Goal: Task Accomplishment & Management: Complete application form

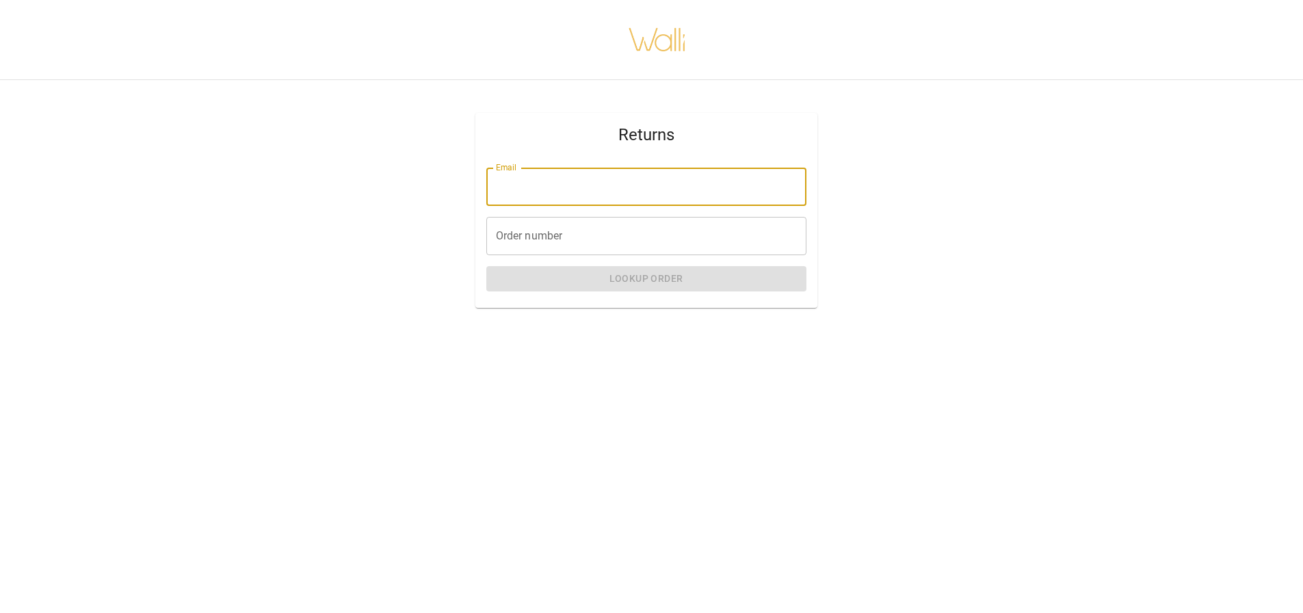
click at [578, 181] on input "Email" at bounding box center [646, 187] width 320 height 38
type input "**********"
click at [555, 238] on input "Order number" at bounding box center [646, 236] width 320 height 38
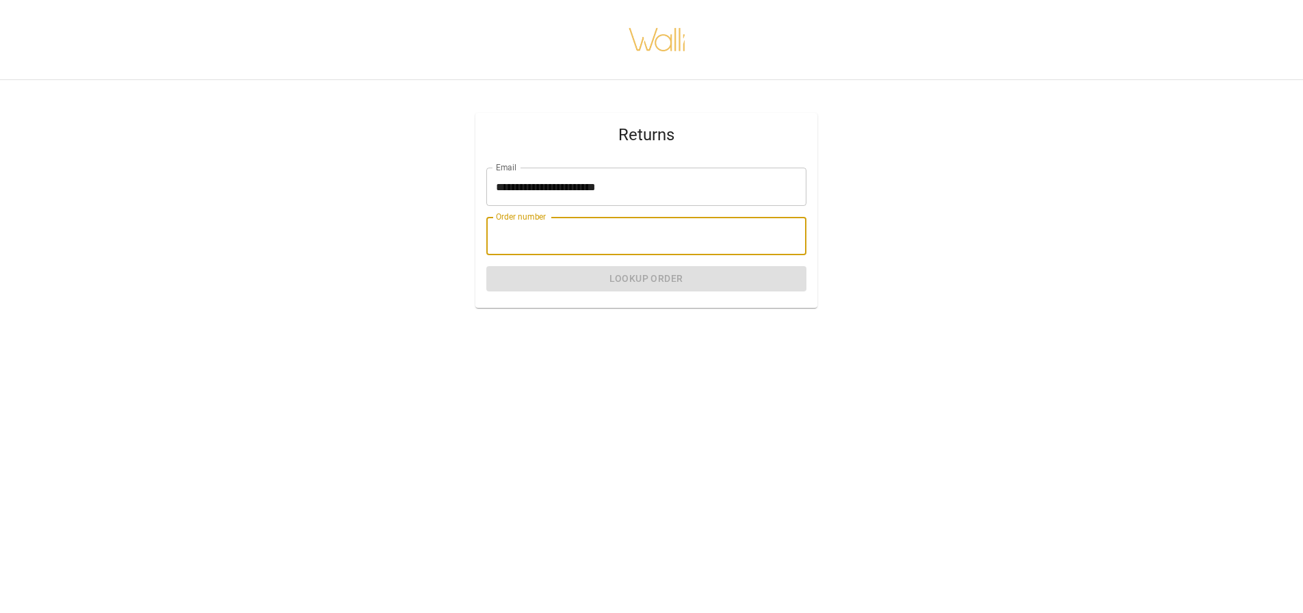
click at [542, 228] on input "Order number" at bounding box center [646, 236] width 320 height 38
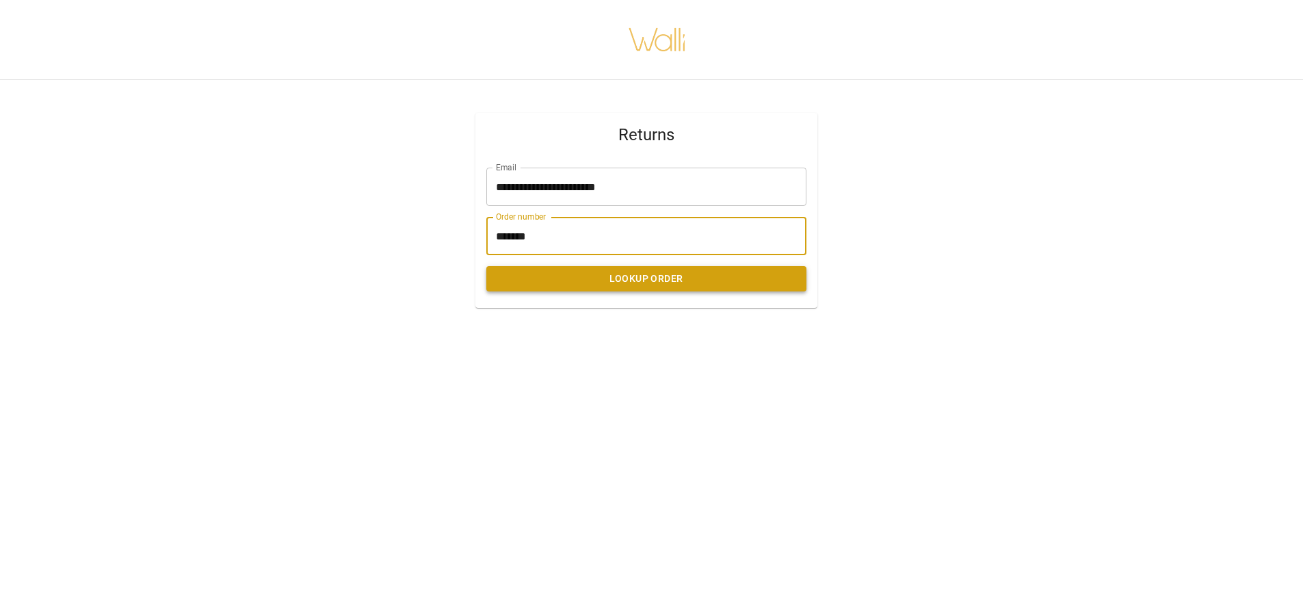
type input "*******"
click at [602, 281] on button "Lookup Order" at bounding box center [646, 278] width 320 height 25
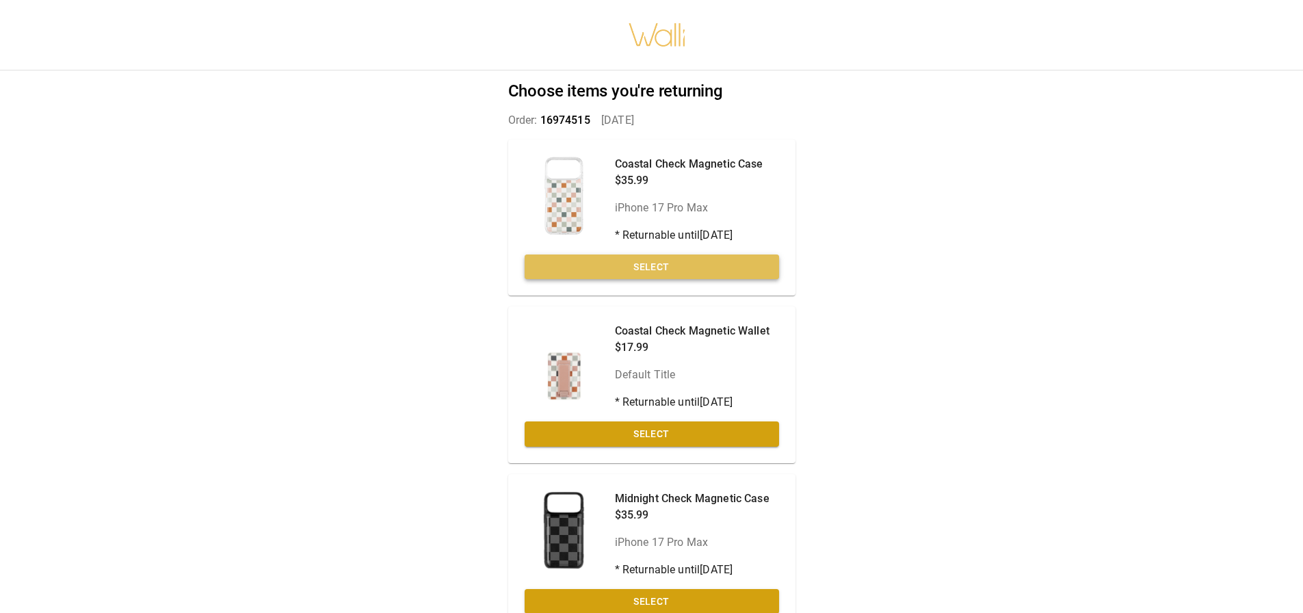
click at [624, 265] on button "Select" at bounding box center [651, 266] width 254 height 25
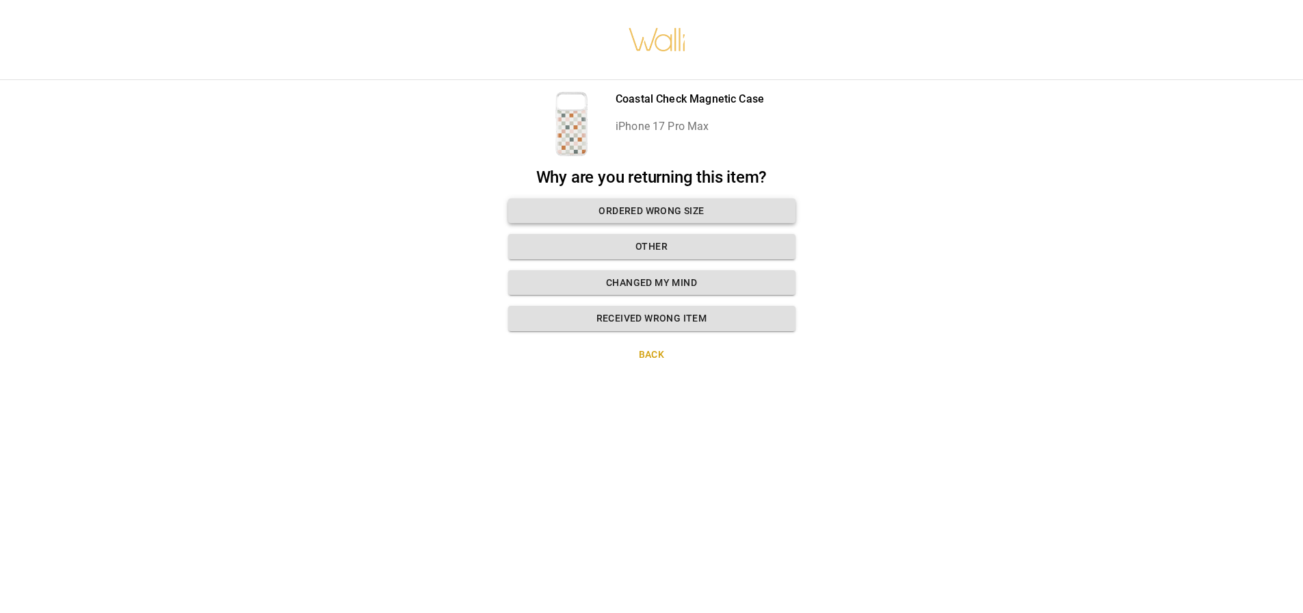
click at [656, 204] on button "Ordered wrong size" at bounding box center [651, 210] width 287 height 25
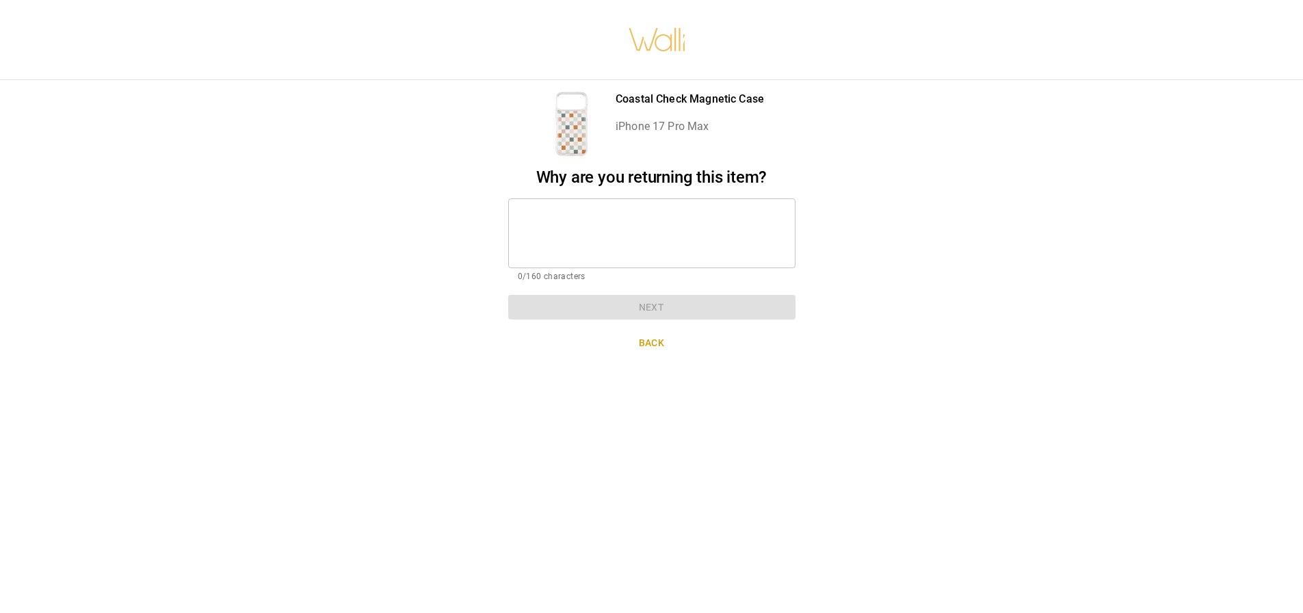
click at [595, 216] on textarea at bounding box center [652, 232] width 268 height 47
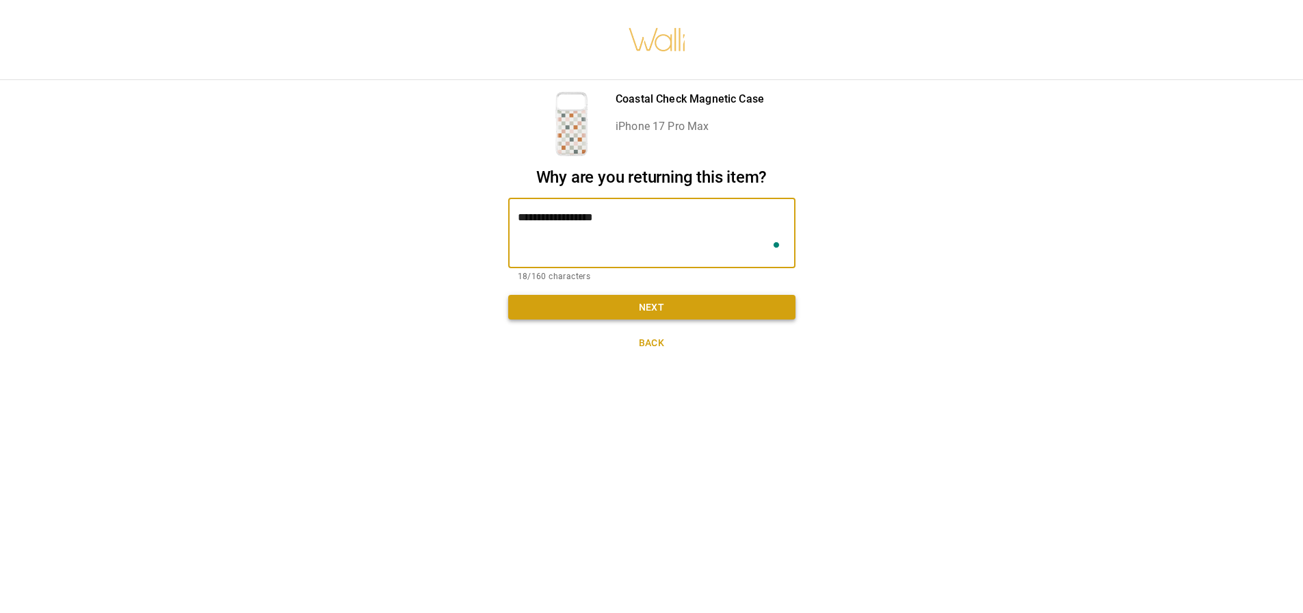
type textarea "**********"
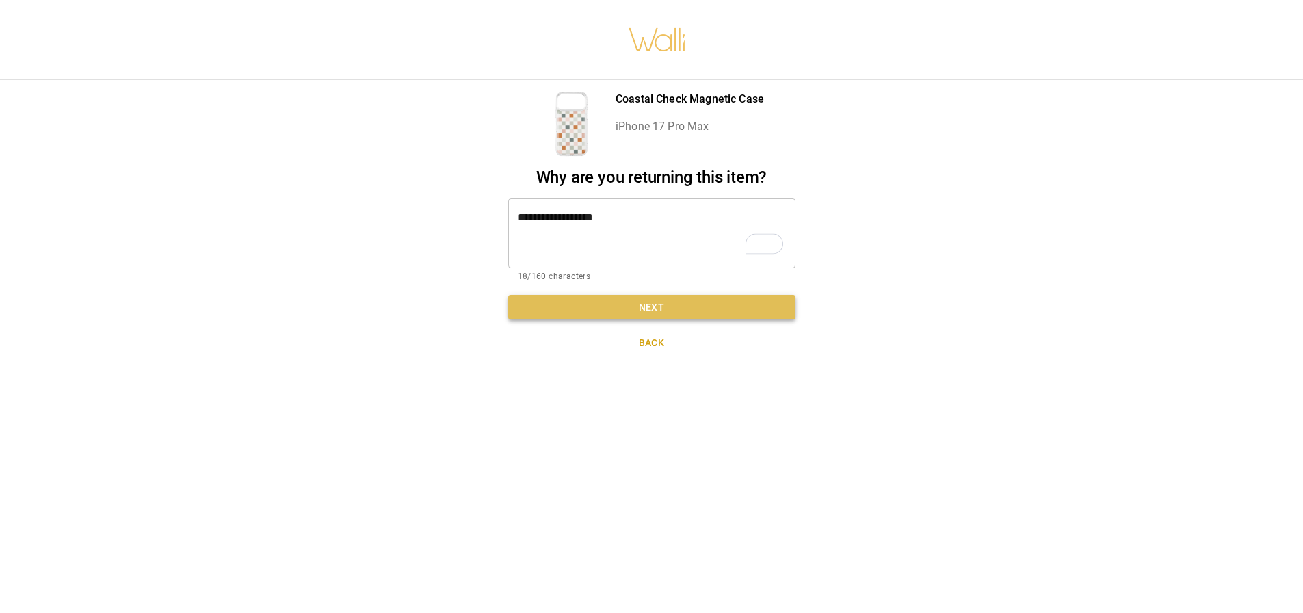
click at [658, 310] on button "Next" at bounding box center [651, 307] width 287 height 25
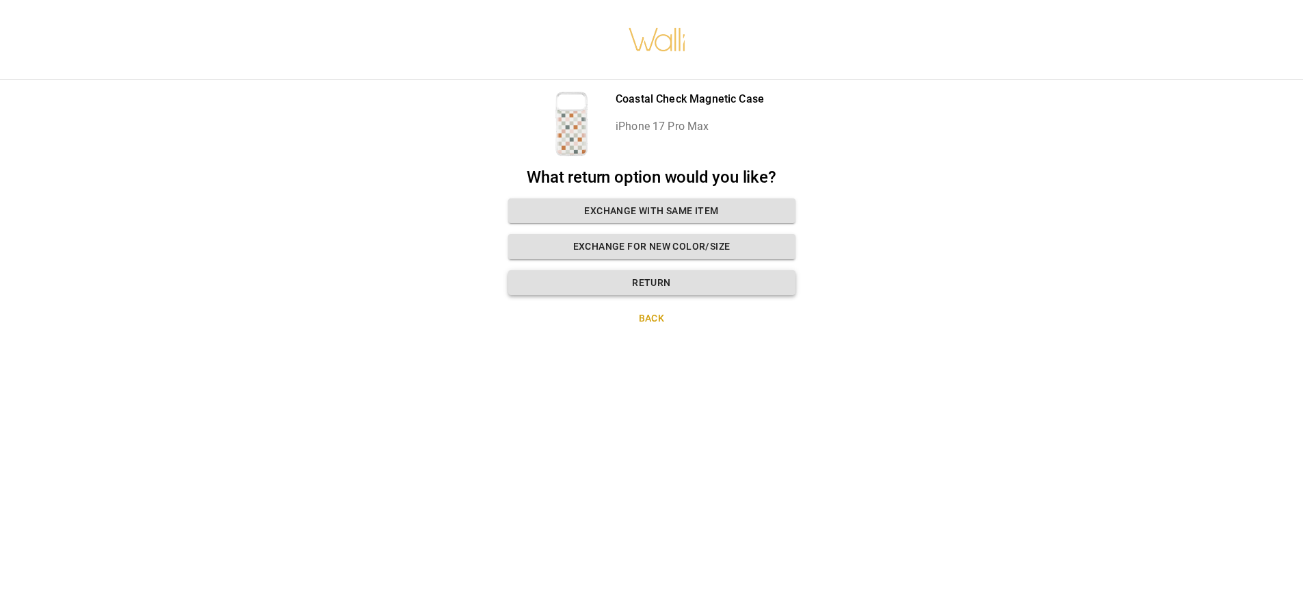
click at [664, 278] on button "Return" at bounding box center [651, 282] width 287 height 25
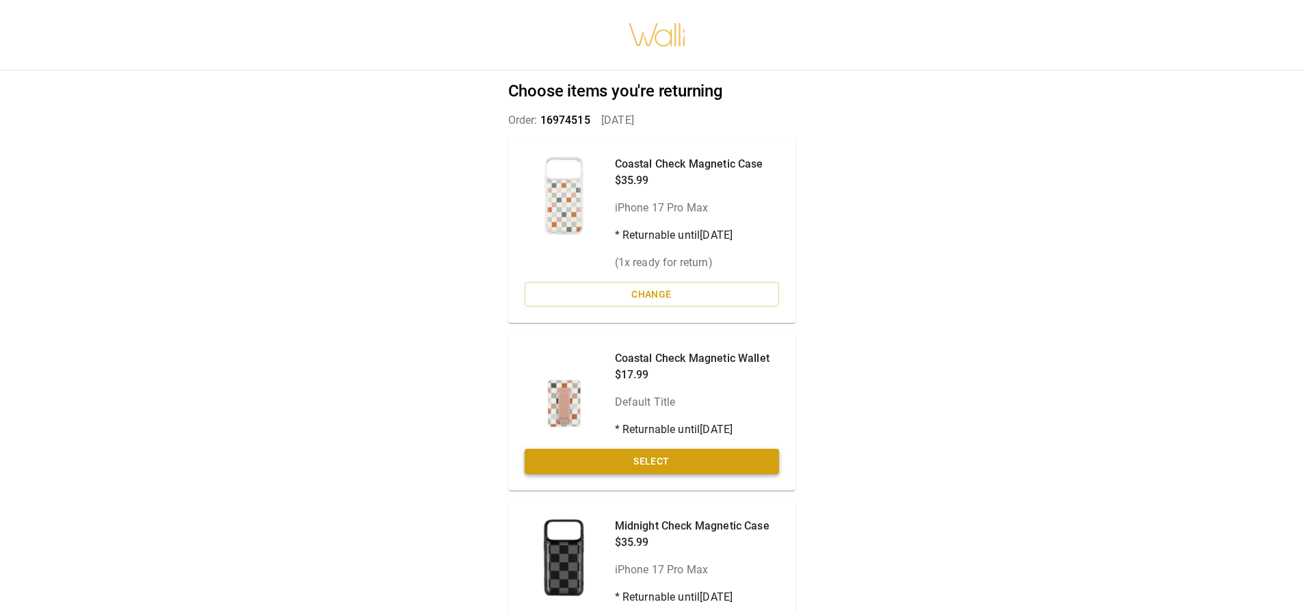
click at [662, 454] on button "Select" at bounding box center [651, 461] width 254 height 25
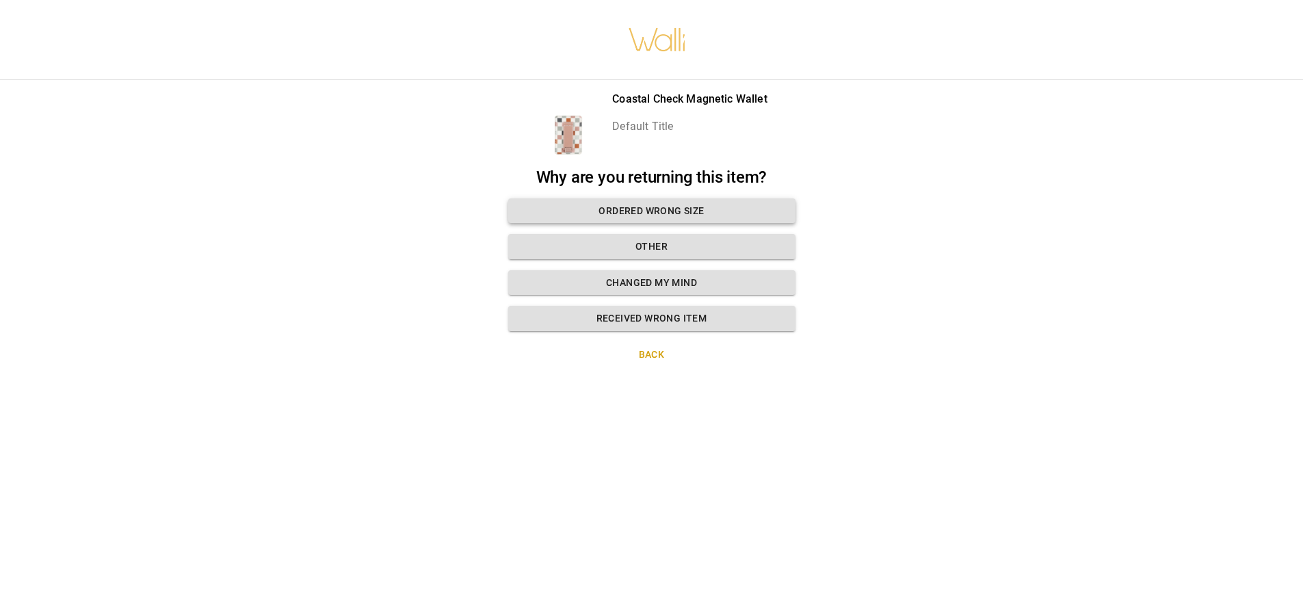
click at [674, 211] on button "Ordered wrong size" at bounding box center [651, 210] width 287 height 25
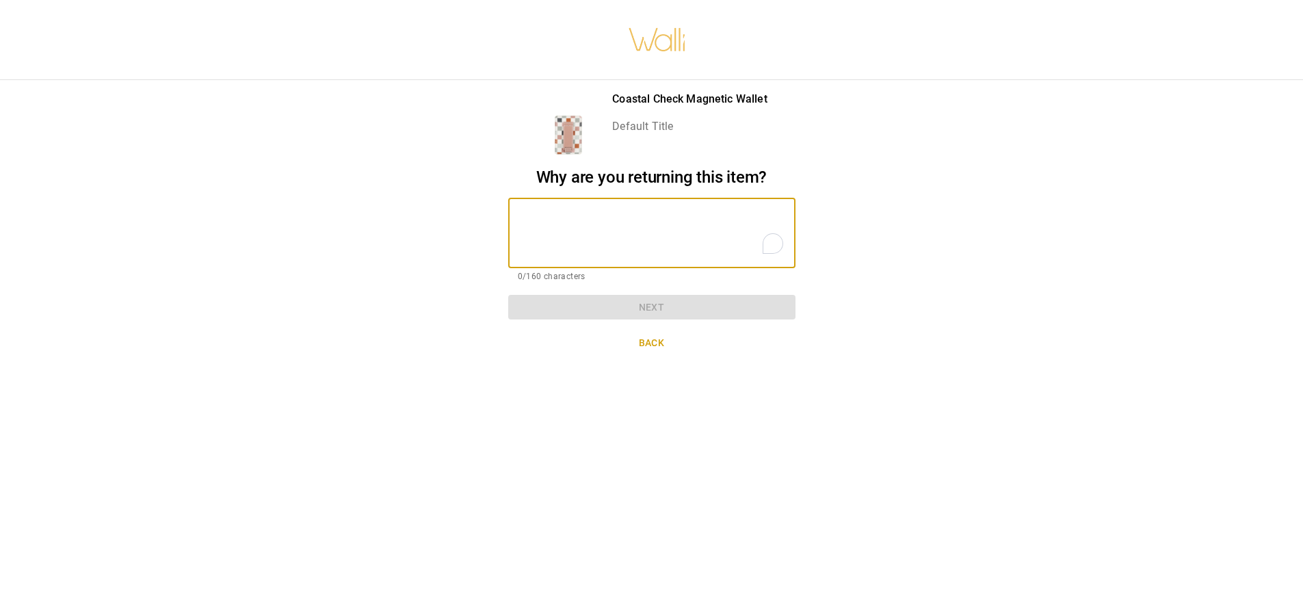
click at [674, 211] on textarea "To enrich screen reader interactions, please activate Accessibility in Grammarl…" at bounding box center [652, 232] width 268 height 47
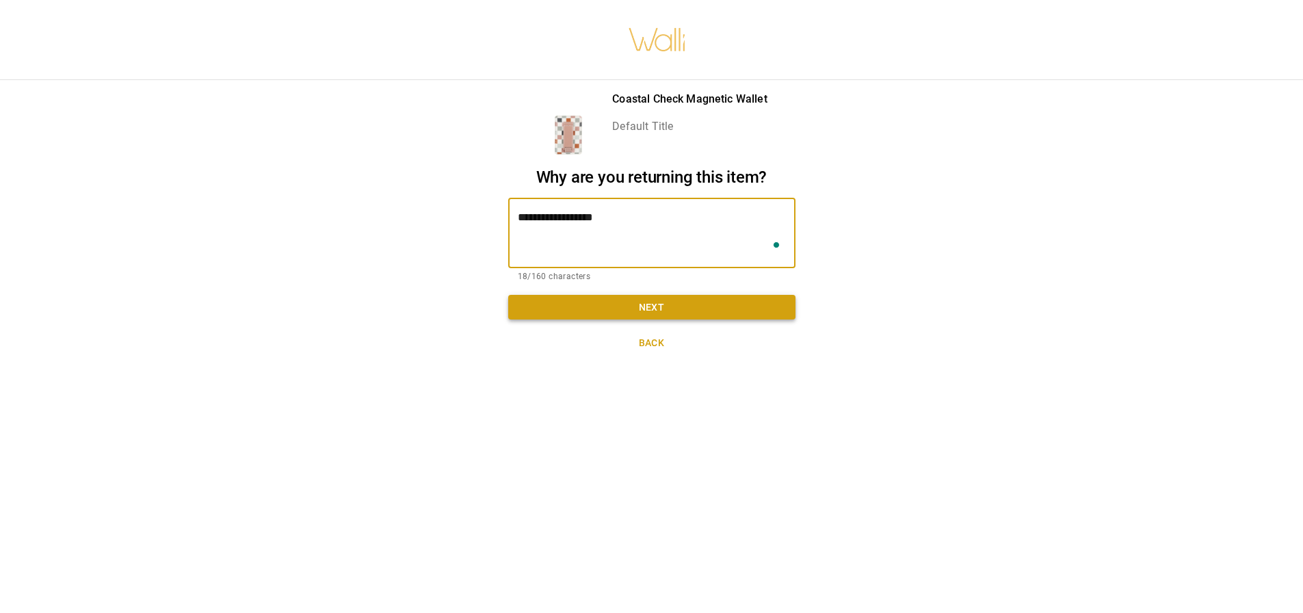
type textarea "**********"
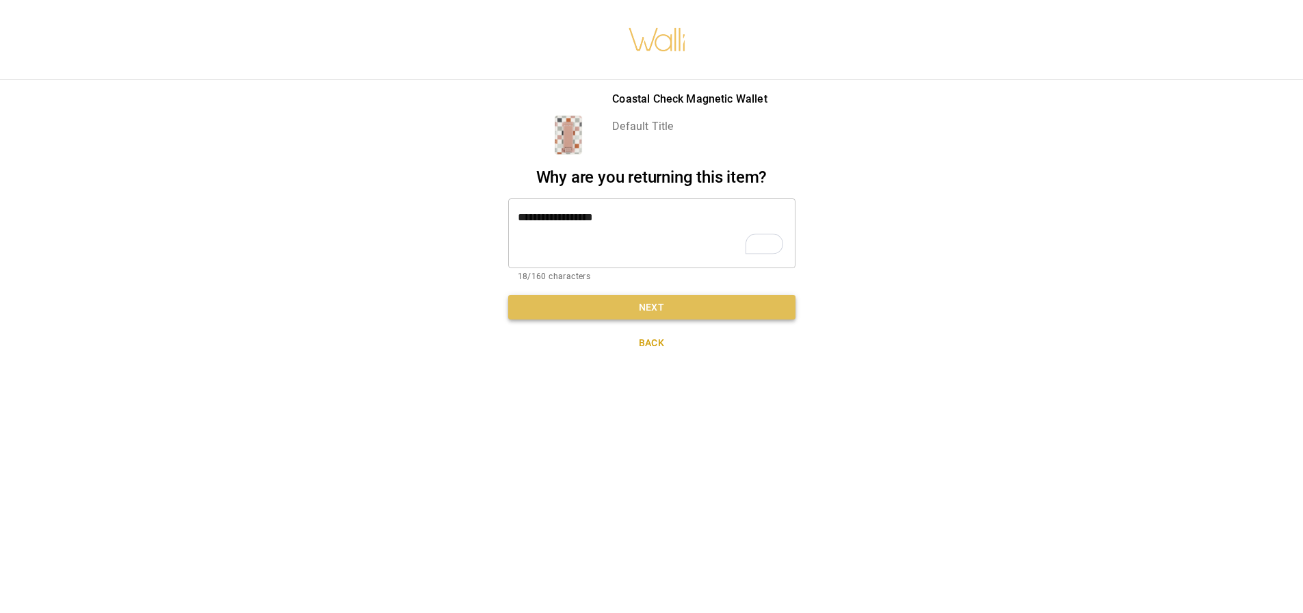
click at [669, 307] on button "Next" at bounding box center [651, 307] width 287 height 25
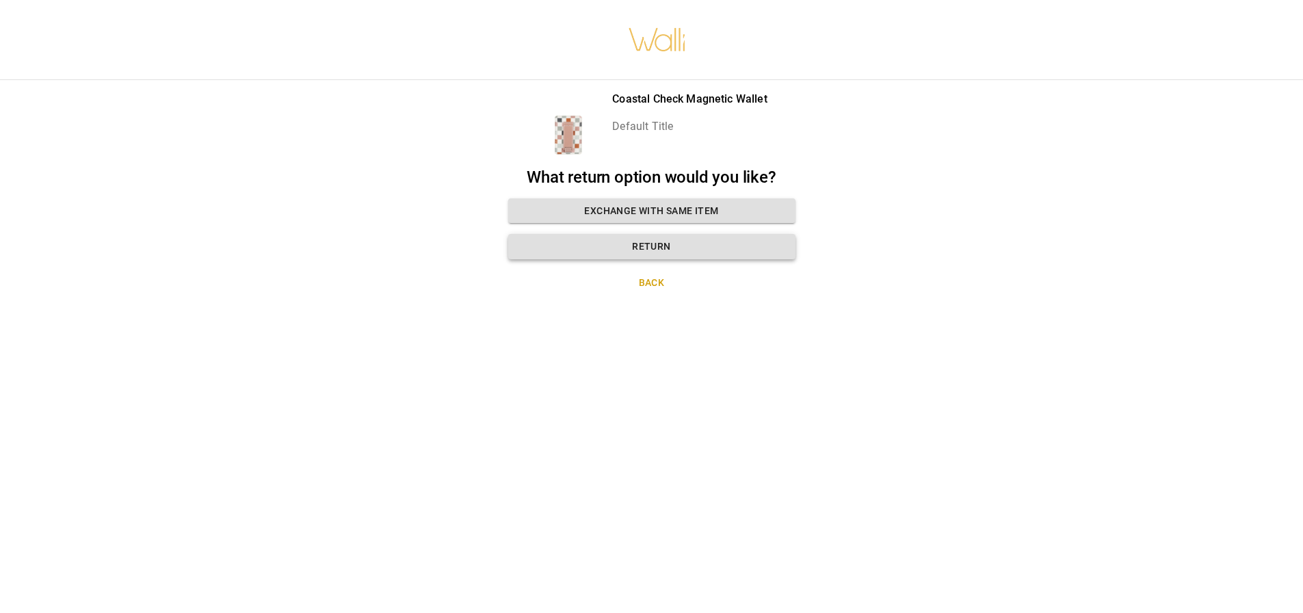
click at [647, 254] on button "Return" at bounding box center [651, 246] width 287 height 25
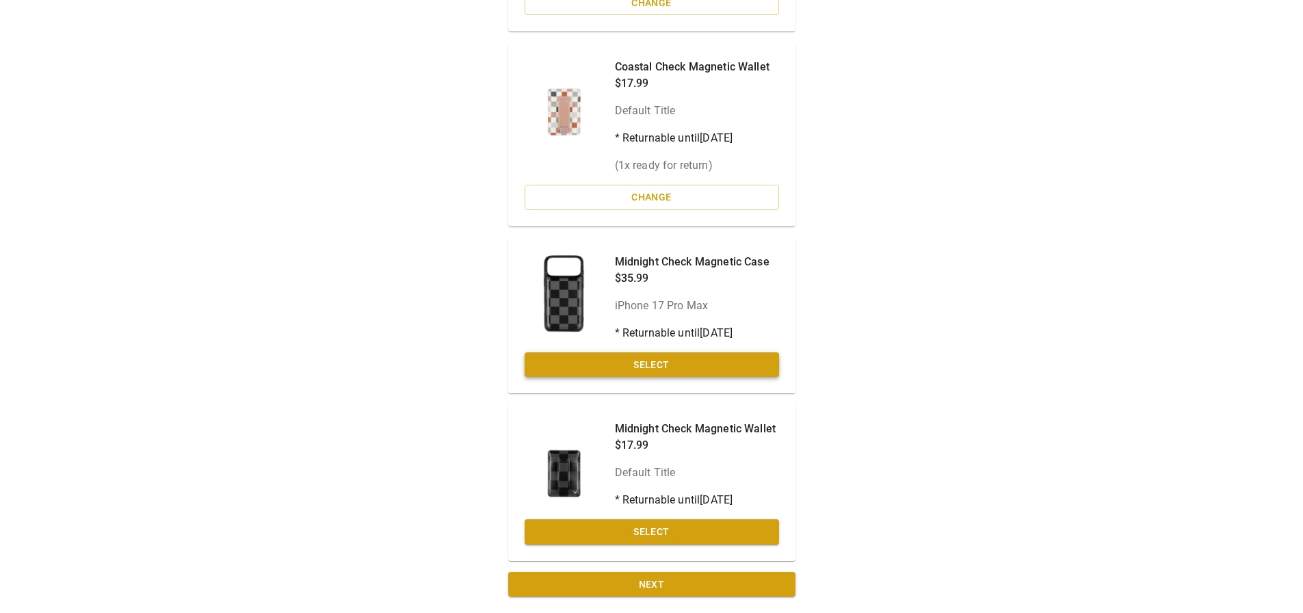
click at [649, 365] on button "Select" at bounding box center [651, 364] width 254 height 25
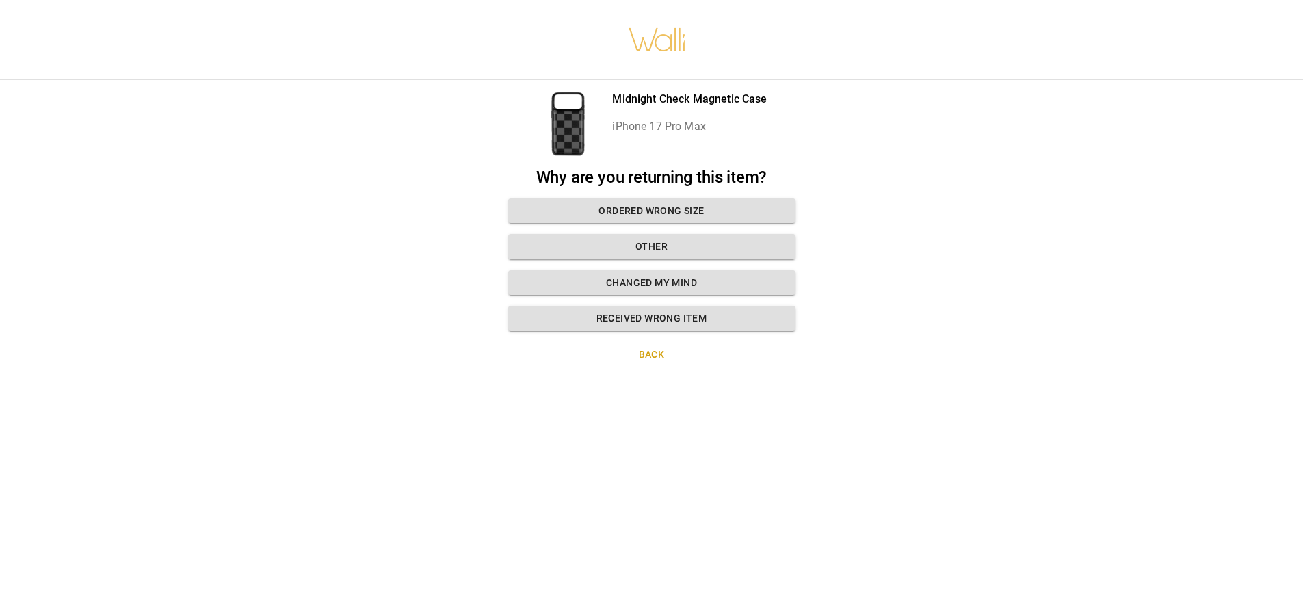
scroll to position [10, 0]
click at [664, 200] on button "Ordered wrong size" at bounding box center [651, 210] width 287 height 25
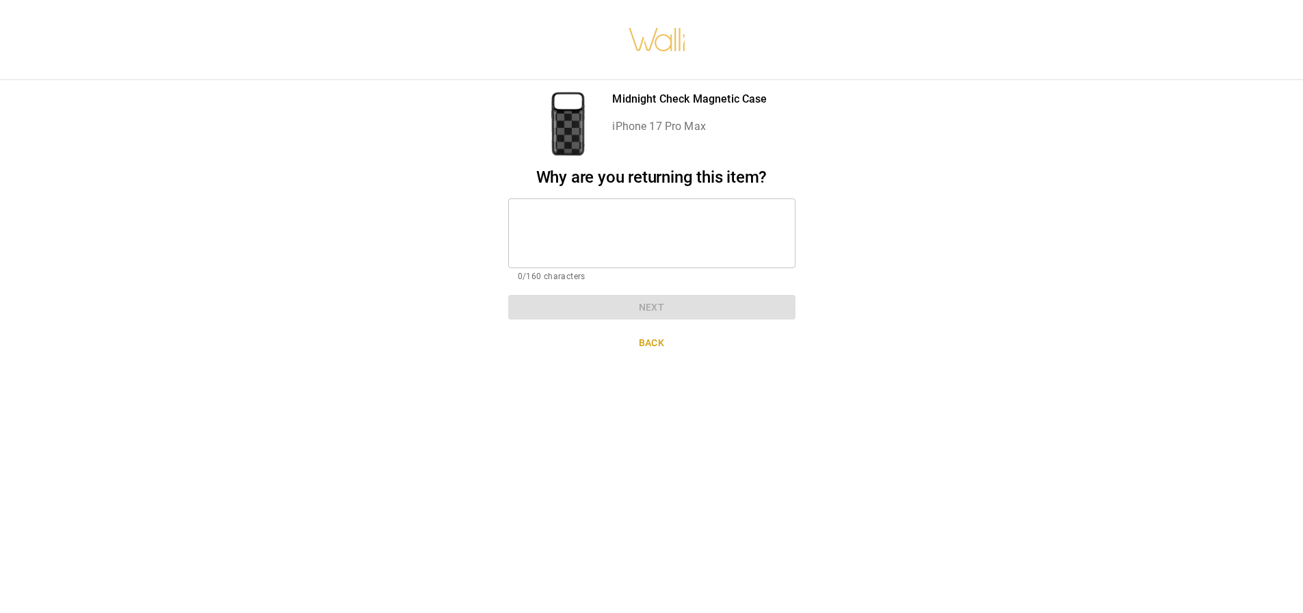
click at [664, 209] on textarea at bounding box center [652, 232] width 268 height 47
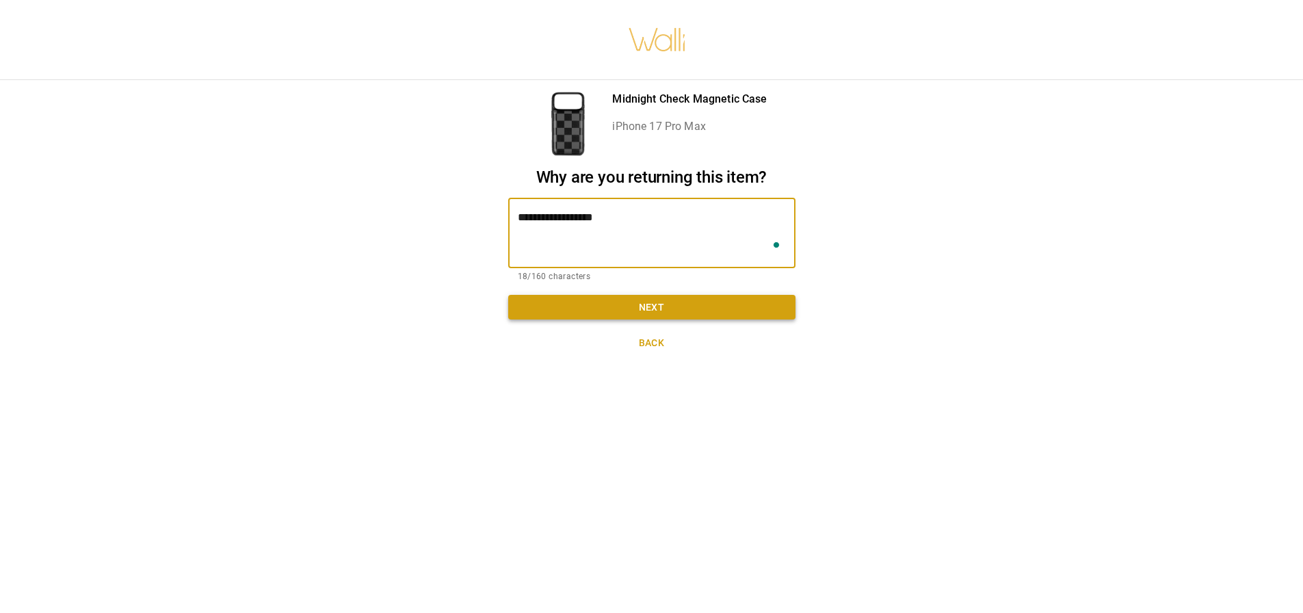
type textarea "**********"
click at [736, 295] on button "Next" at bounding box center [651, 307] width 287 height 25
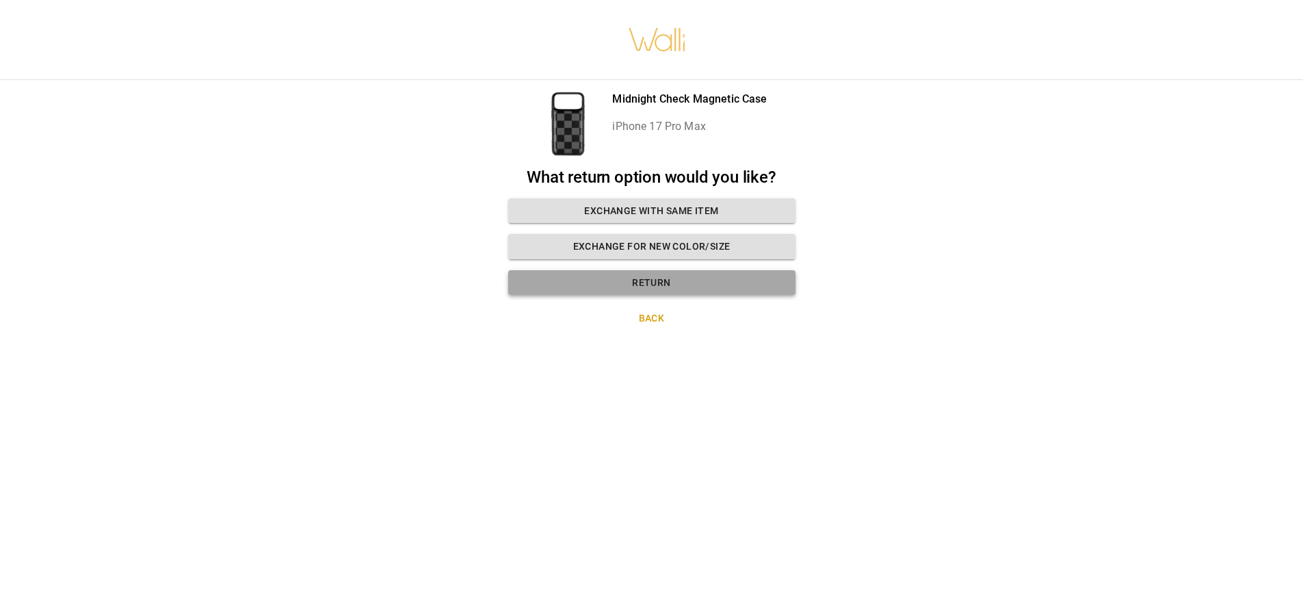
click at [626, 270] on button "Return" at bounding box center [651, 282] width 287 height 25
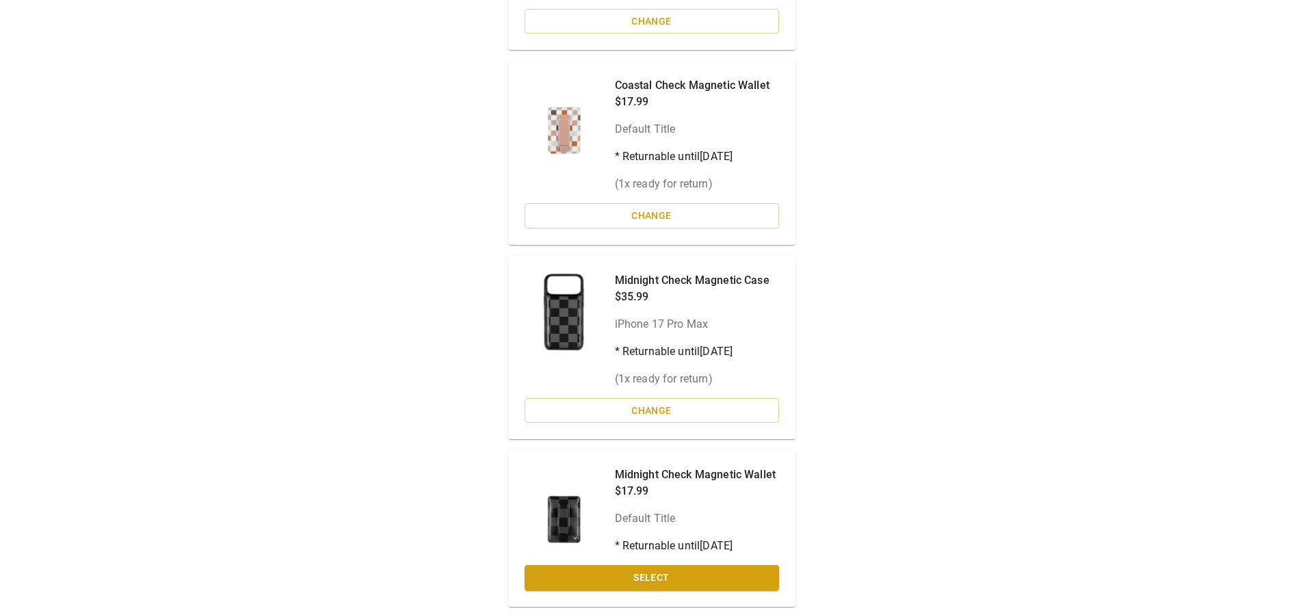
scroll to position [319, 0]
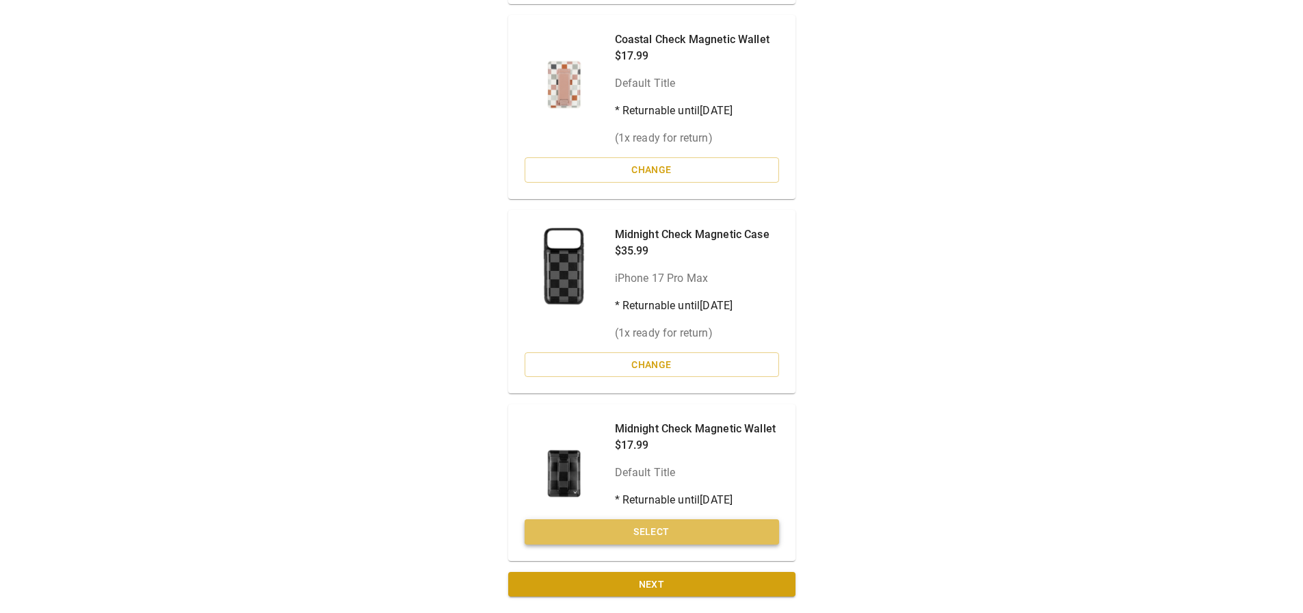
click at [658, 531] on button "Select" at bounding box center [651, 531] width 254 height 25
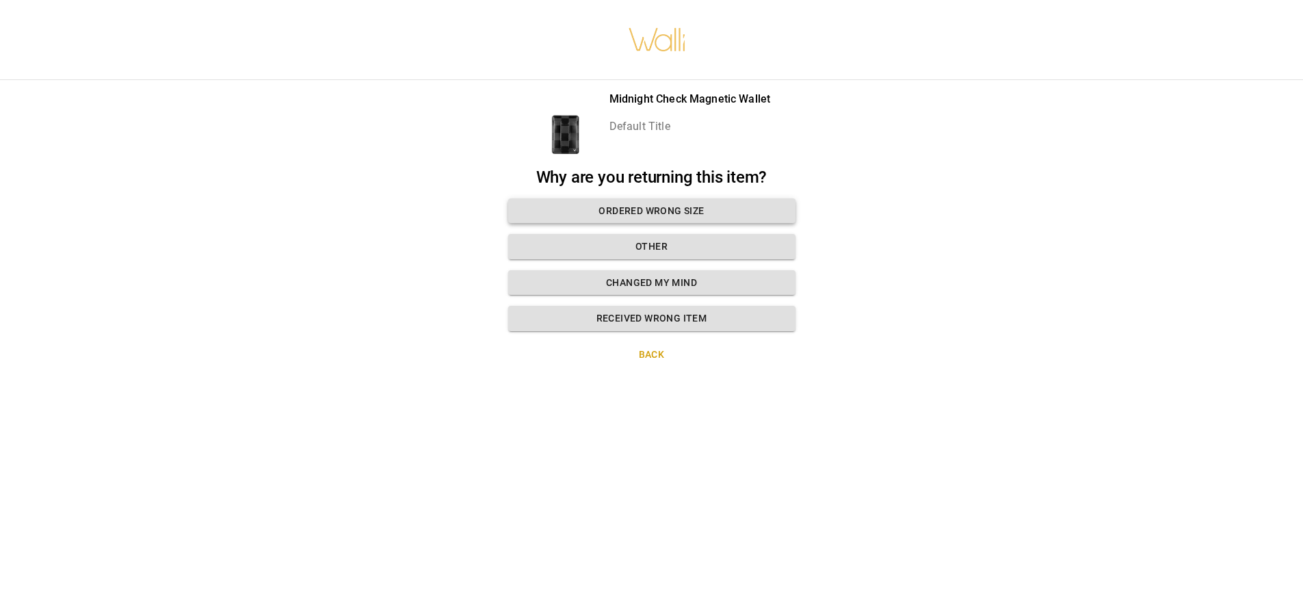
click at [616, 202] on button "Ordered wrong size" at bounding box center [651, 210] width 287 height 25
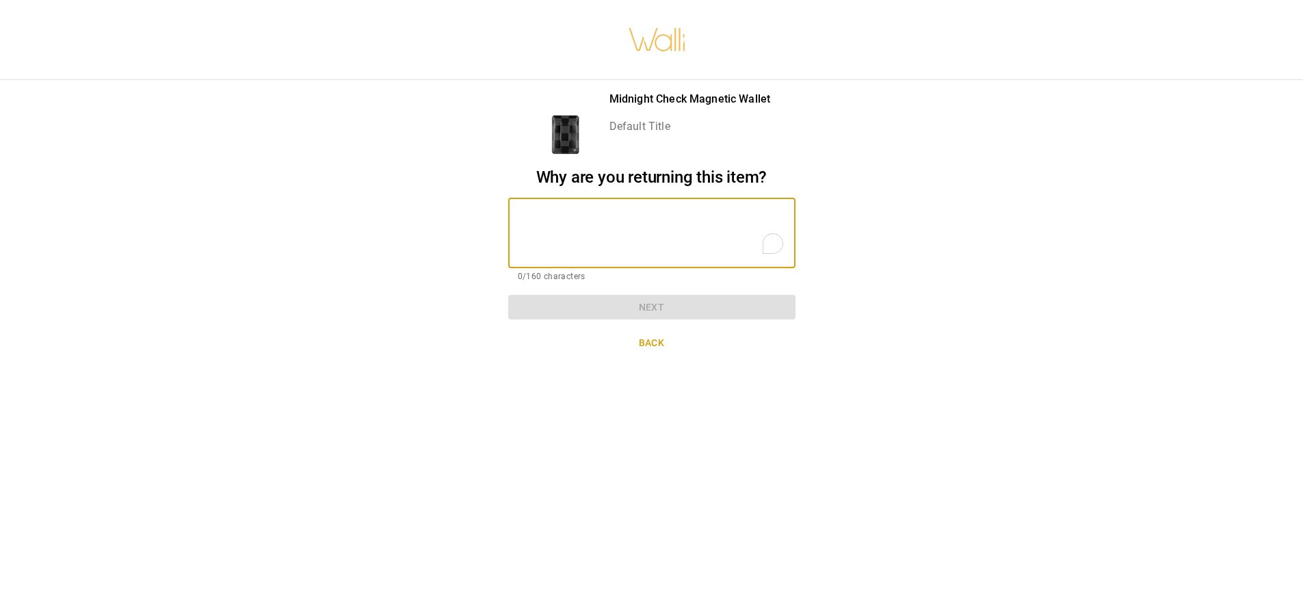
click at [607, 209] on textarea "To enrich screen reader interactions, please activate Accessibility in Grammarl…" at bounding box center [652, 232] width 268 height 47
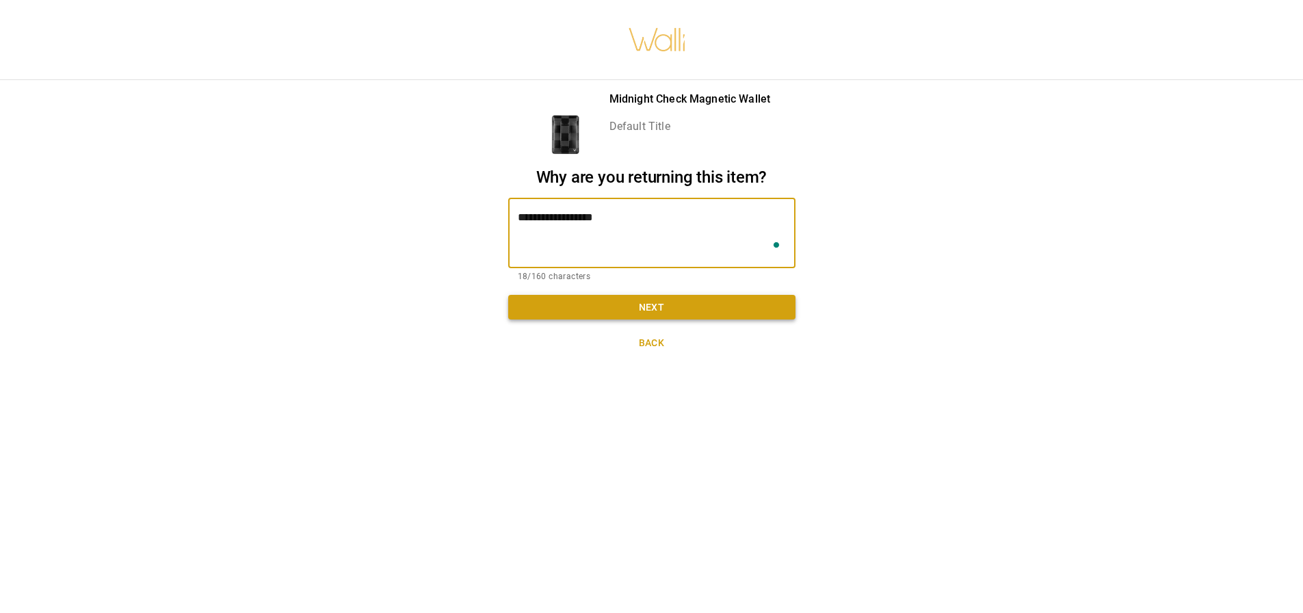
type textarea "**********"
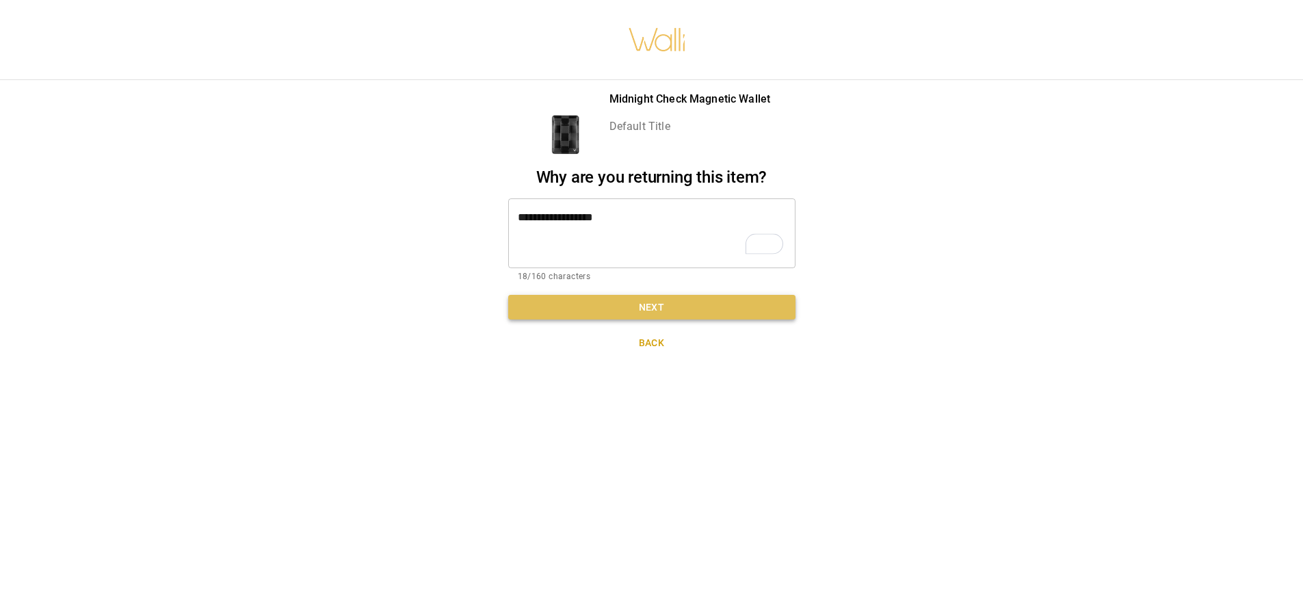
click at [642, 300] on button "Next" at bounding box center [651, 307] width 287 height 25
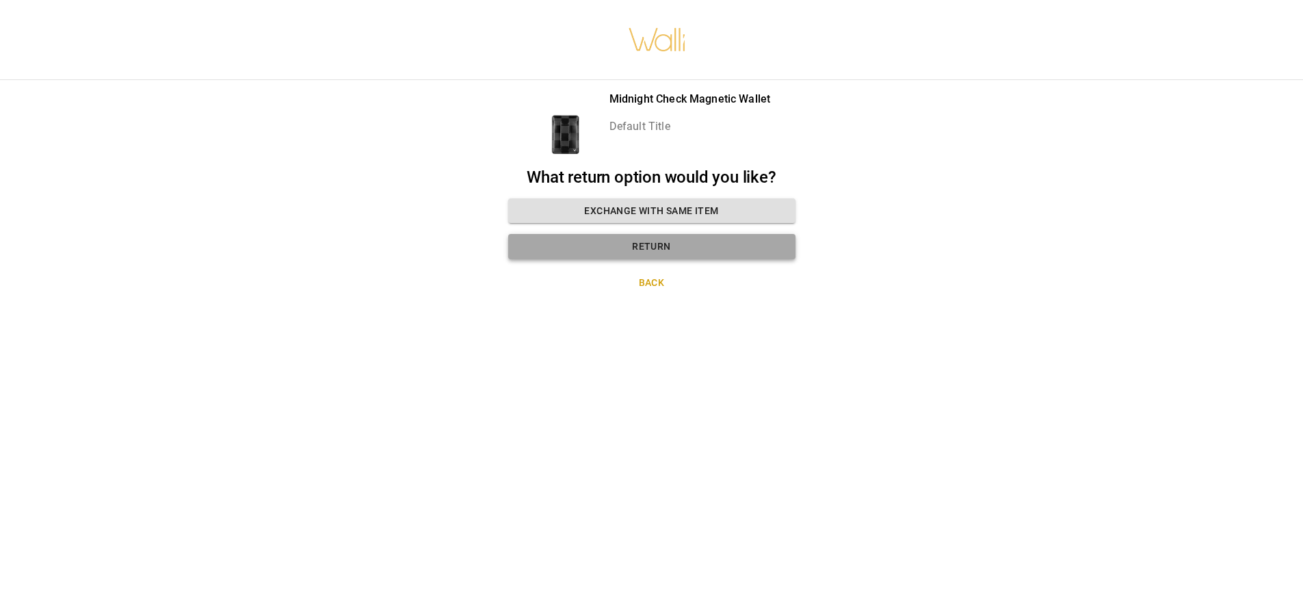
click at [674, 237] on button "Return" at bounding box center [651, 246] width 287 height 25
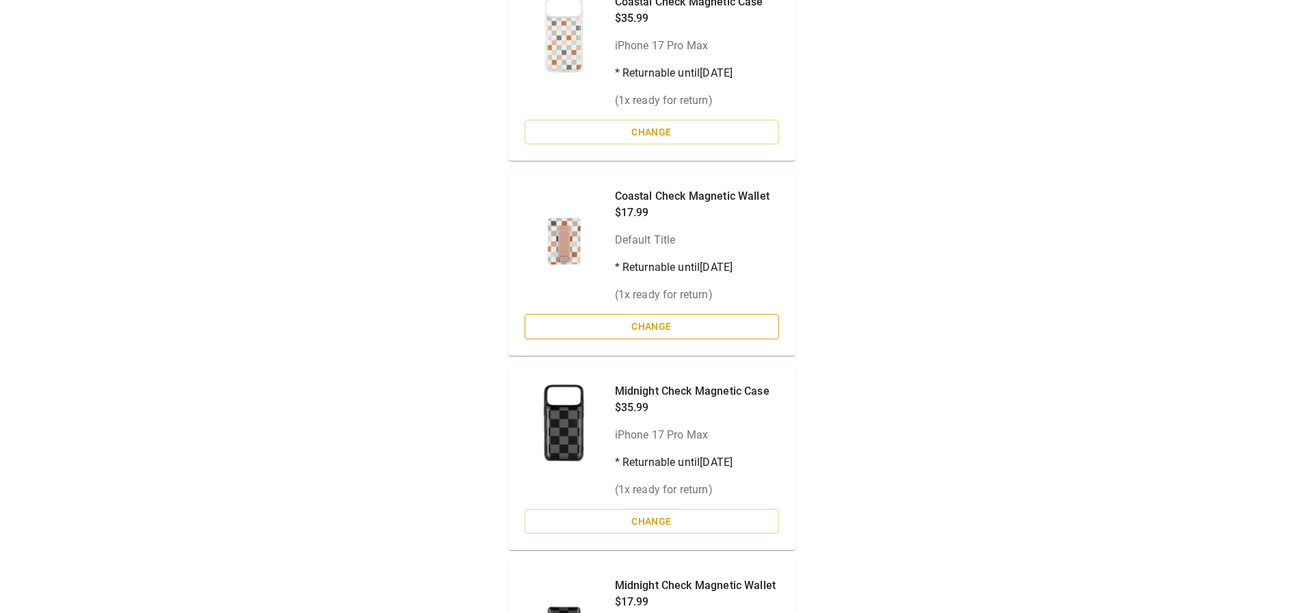
scroll to position [346, 0]
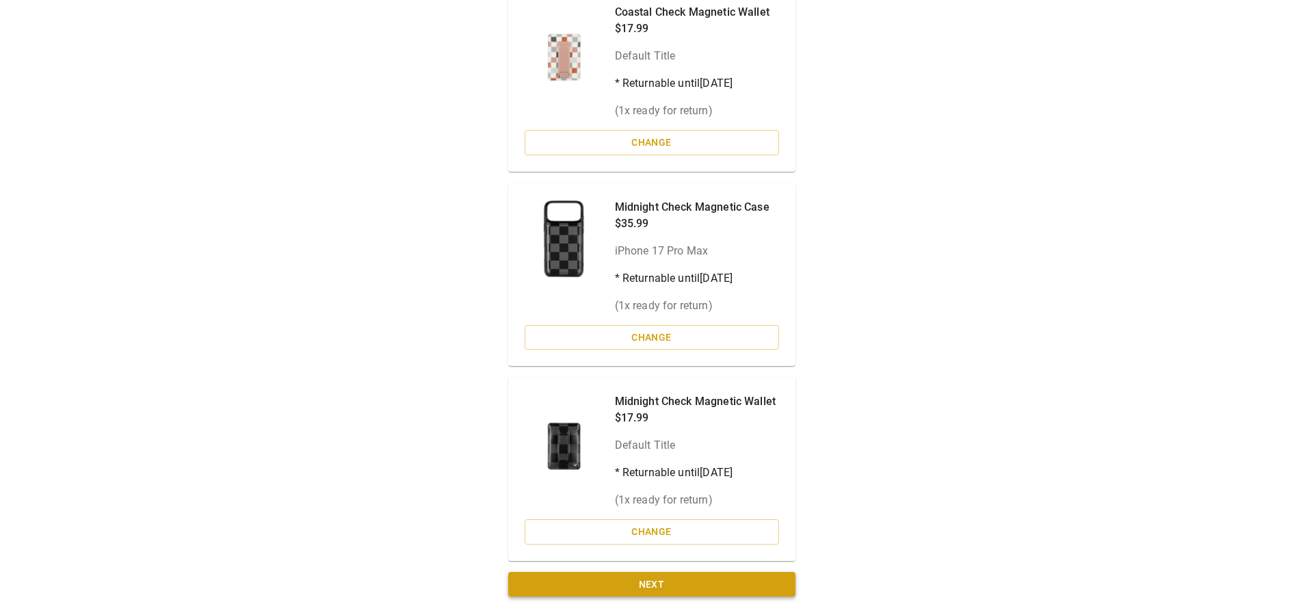
click at [703, 590] on button "Next" at bounding box center [651, 584] width 287 height 25
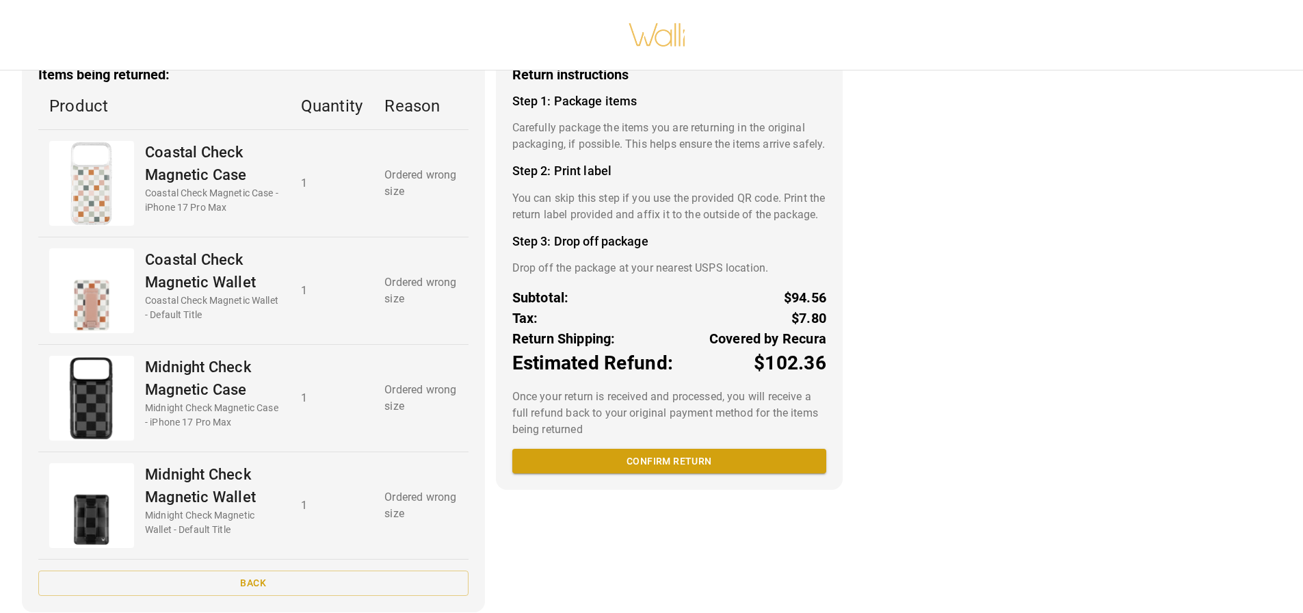
scroll to position [83, 0]
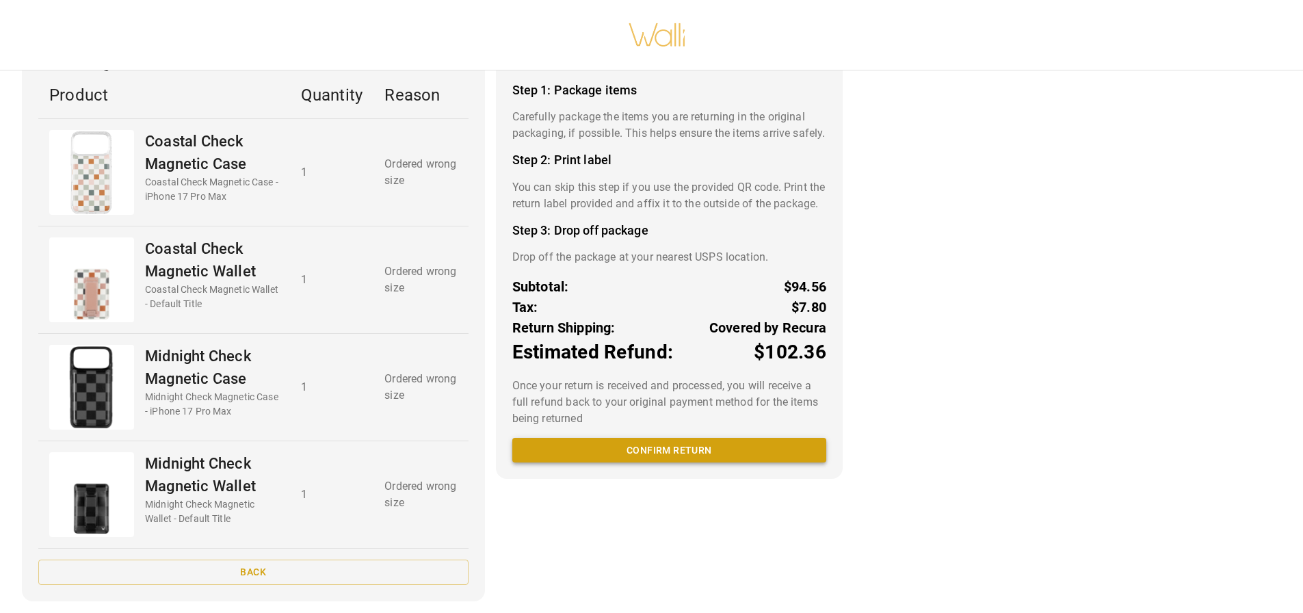
click at [663, 463] on button "Confirm return" at bounding box center [669, 450] width 314 height 25
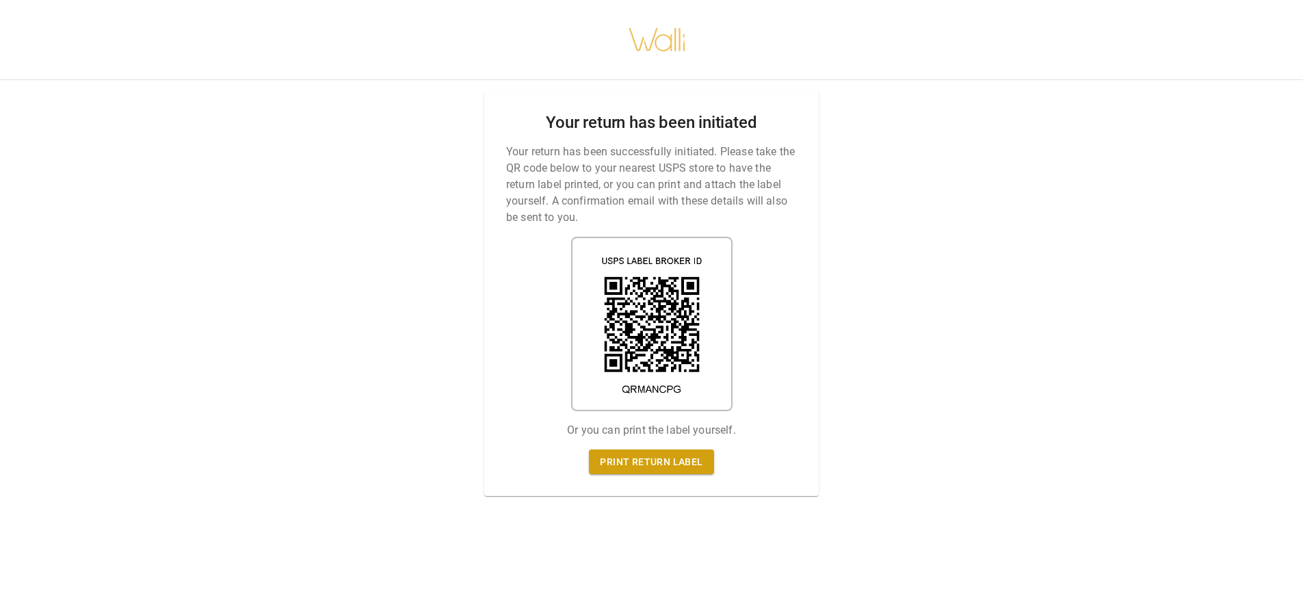
scroll to position [0, 0]
click at [665, 456] on link "Print return label" at bounding box center [651, 461] width 124 height 25
